Goal: Task Accomplishment & Management: Manage account settings

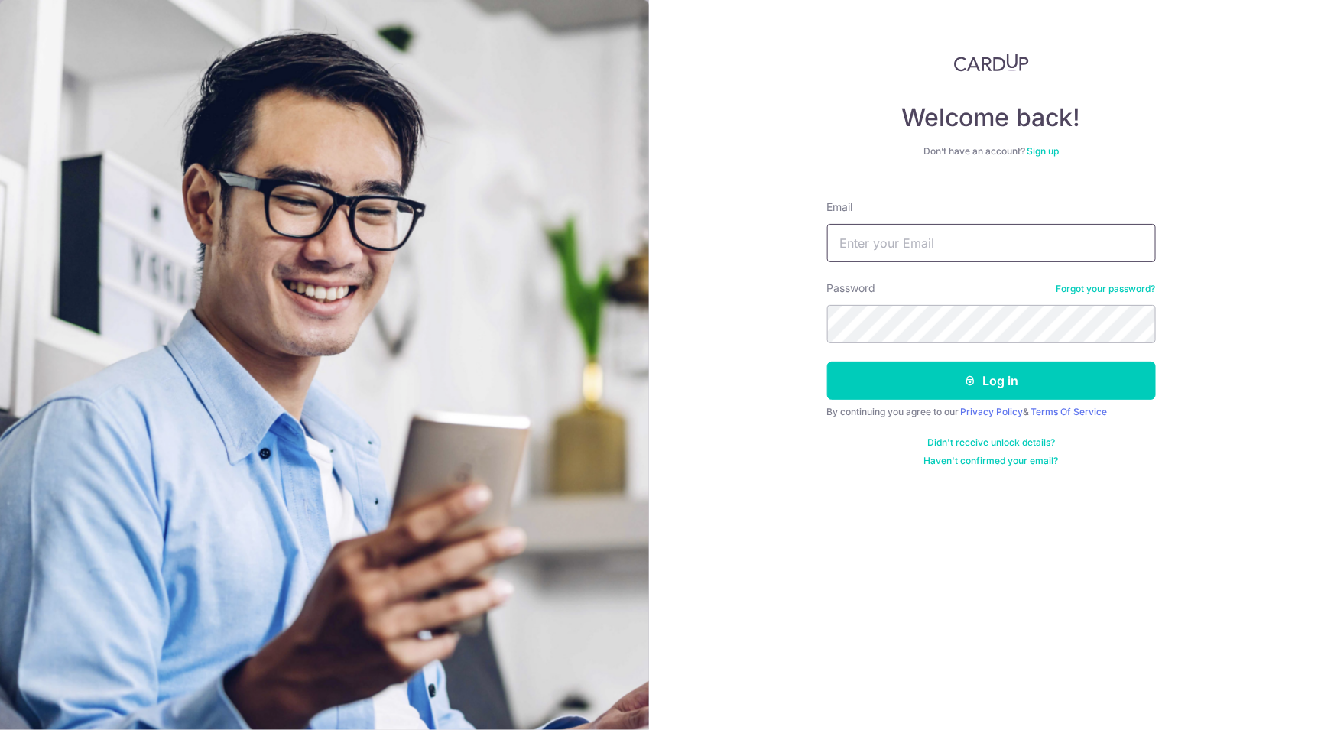
click at [899, 244] on input "Email" at bounding box center [991, 243] width 329 height 38
type input "[EMAIL_ADDRESS][PERSON_NAME][DOMAIN_NAME]"
click at [827, 362] on button "Log in" at bounding box center [991, 381] width 329 height 38
